Goal: Transaction & Acquisition: Purchase product/service

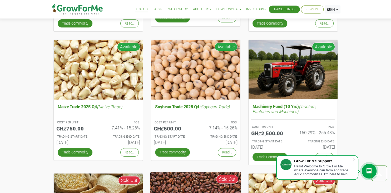
scroll to position [167, 0]
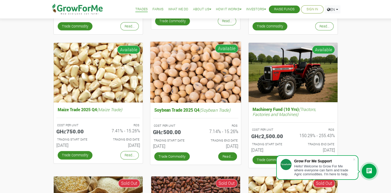
click at [226, 155] on link "Read..." at bounding box center [227, 156] width 19 height 8
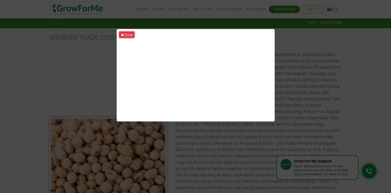
click at [131, 35] on button "Close" at bounding box center [126, 35] width 15 height 6
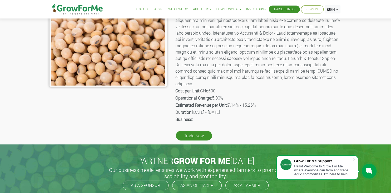
scroll to position [111, 0]
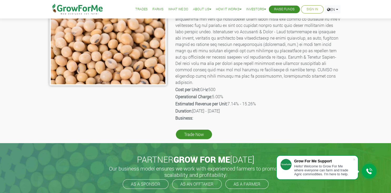
click at [365, 34] on div "SOYBEAN TRADE 2025 Q4 Product Name: Soybean Trade Description: Cost per Unit: G…" at bounding box center [195, 30] width 391 height 226
